Goal: Task Accomplishment & Management: Use online tool/utility

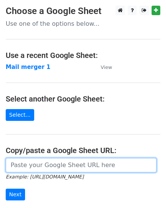
click at [24, 162] on input "url" at bounding box center [81, 165] width 151 height 14
paste input "[URL][DOMAIN_NAME]"
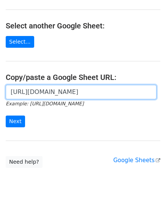
scroll to position [74, 0]
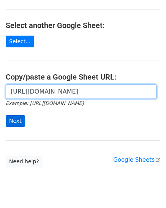
type input "[URL][DOMAIN_NAME]"
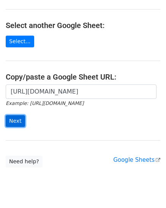
scroll to position [0, 0]
click at [11, 122] on input "Next" at bounding box center [15, 121] width 19 height 12
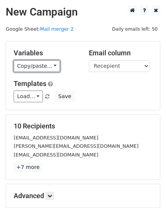
click at [32, 66] on link "Copy/paste..." at bounding box center [37, 66] width 46 height 12
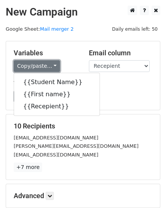
click at [47, 65] on link "Copy/paste..." at bounding box center [37, 66] width 46 height 12
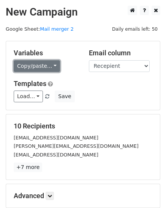
click at [47, 65] on link "Copy/paste..." at bounding box center [37, 66] width 46 height 12
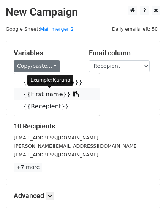
click at [46, 94] on link "{{First name}}" at bounding box center [56, 94] width 85 height 12
